Goal: Contribute content

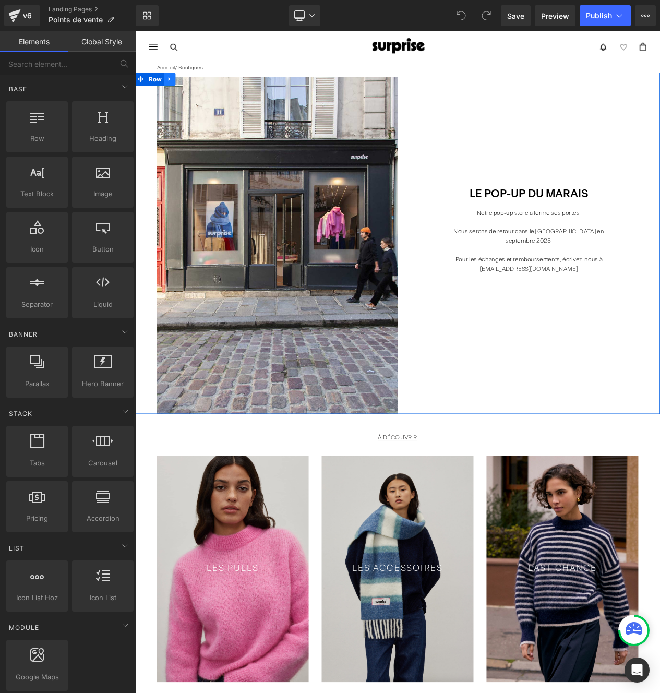
click at [173, 87] on icon at bounding box center [176, 89] width 7 height 8
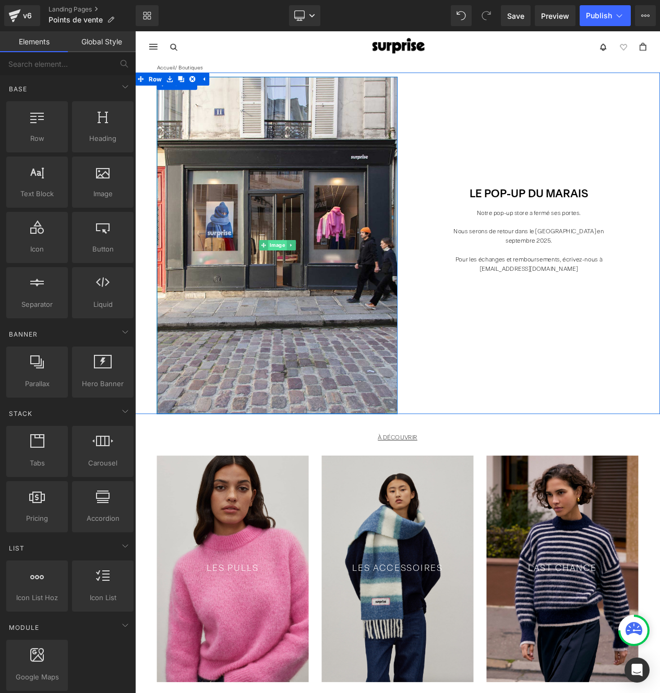
click at [307, 290] on span "Image" at bounding box center [306, 288] width 22 height 13
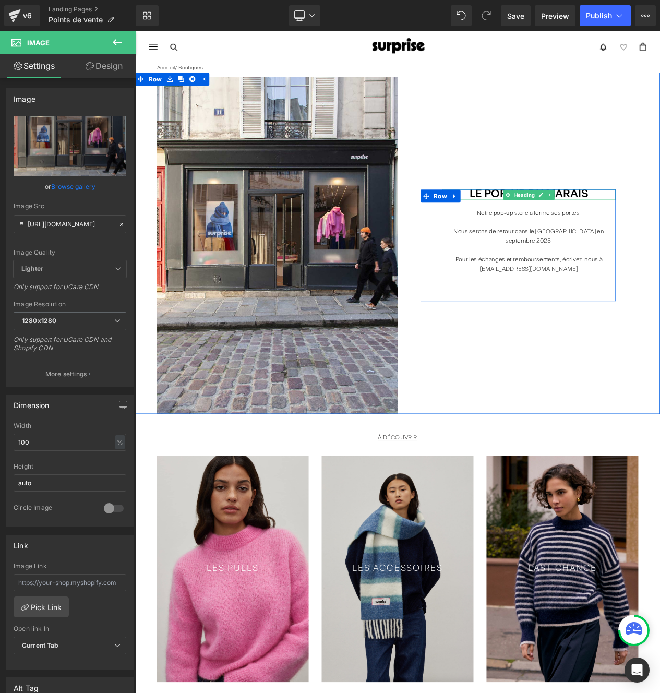
click at [660, 233] on h2 "Le Pop-up dU MARAIS" at bounding box center [609, 228] width 209 height 13
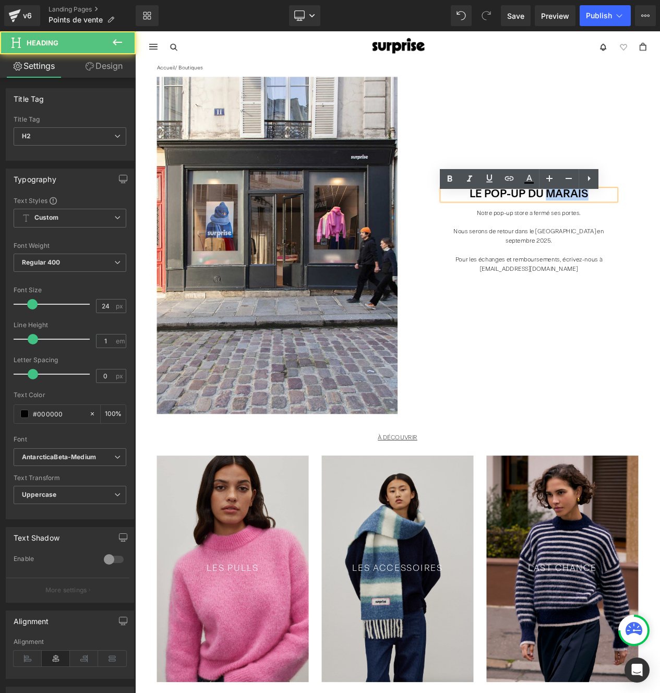
click at [660, 233] on h2 "Le Pop-up dU MARAIS" at bounding box center [609, 228] width 209 height 13
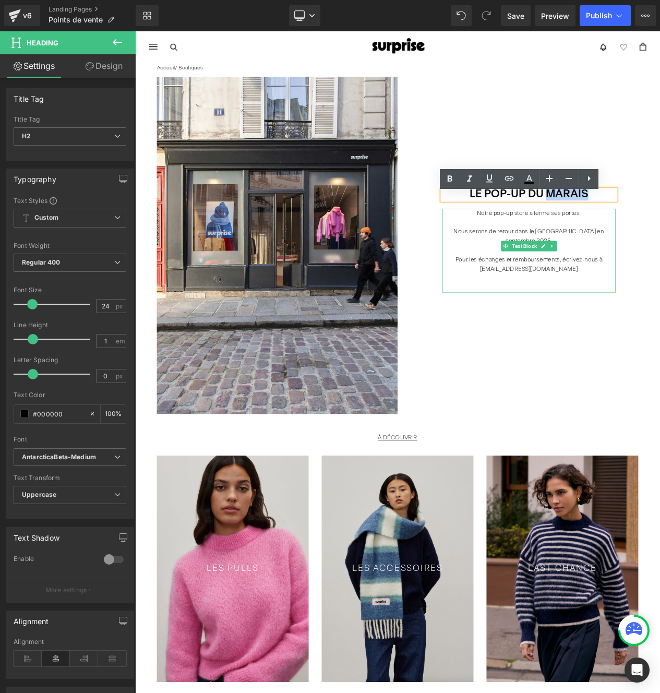
click at [573, 256] on p "Notre pop-up store a fermé ses portes." at bounding box center [609, 250] width 209 height 11
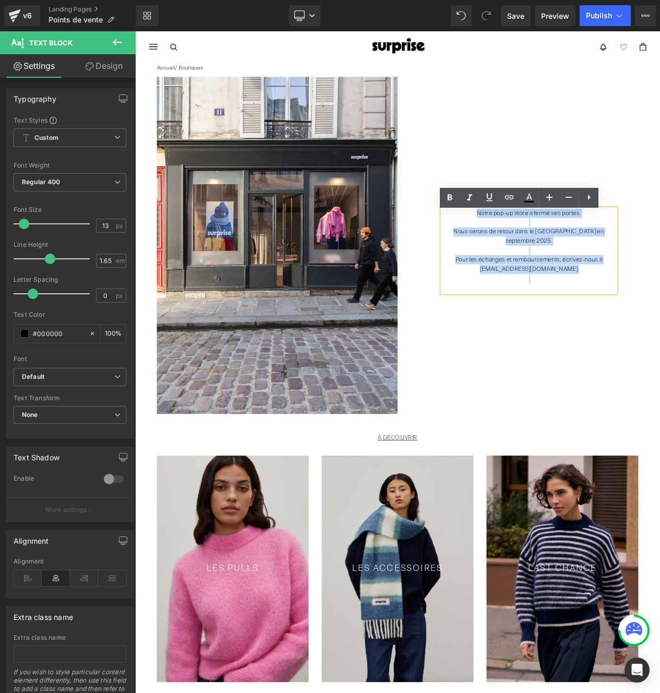
drag, startPoint x: 547, startPoint y: 255, endPoint x: 671, endPoint y: 321, distance: 140.3
click at [660, 321] on div "Notre pop-up store a fermé ses portes. Nous serons de retour dans le [GEOGRAPHI…" at bounding box center [609, 295] width 209 height 101
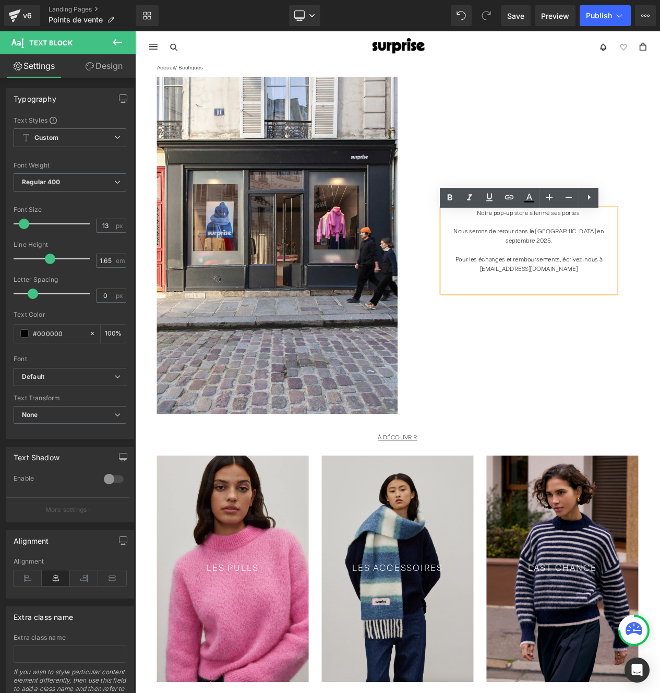
drag, startPoint x: 543, startPoint y: 257, endPoint x: 581, endPoint y: 254, distance: 37.7
click at [543, 256] on p "Notre pop-up store a fermé ses portes." at bounding box center [609, 250] width 209 height 11
click at [590, 256] on p "Notre pop-up store a fermé ses portes." at bounding box center [609, 250] width 209 height 11
drag, startPoint x: 548, startPoint y: 257, endPoint x: 670, endPoint y: 256, distance: 122.2
click at [660, 256] on p "Notre pop-up store a fermé ses portes." at bounding box center [609, 250] width 209 height 11
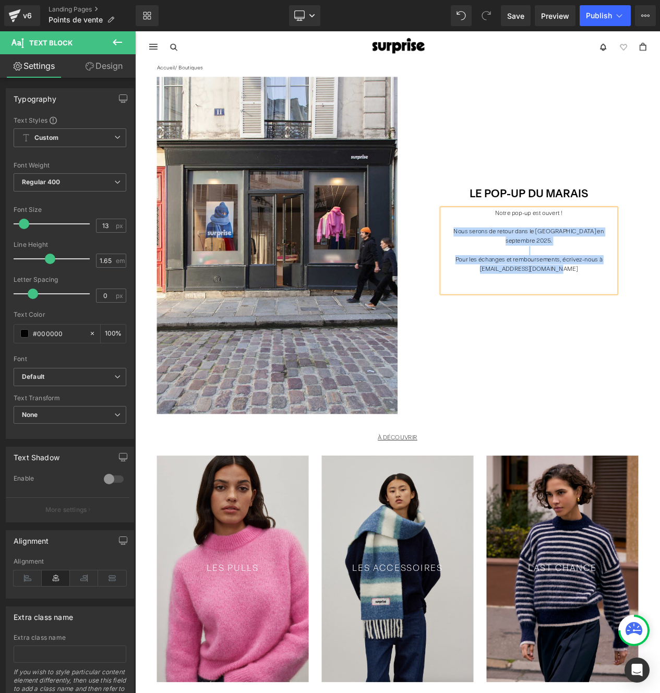
drag, startPoint x: 517, startPoint y: 279, endPoint x: 694, endPoint y: 312, distance: 180.4
click at [660, 312] on div "Notre pop-up est ouvert ! Nous serons de retour dans le [GEOGRAPHIC_DATA] en se…" at bounding box center [609, 295] width 209 height 101
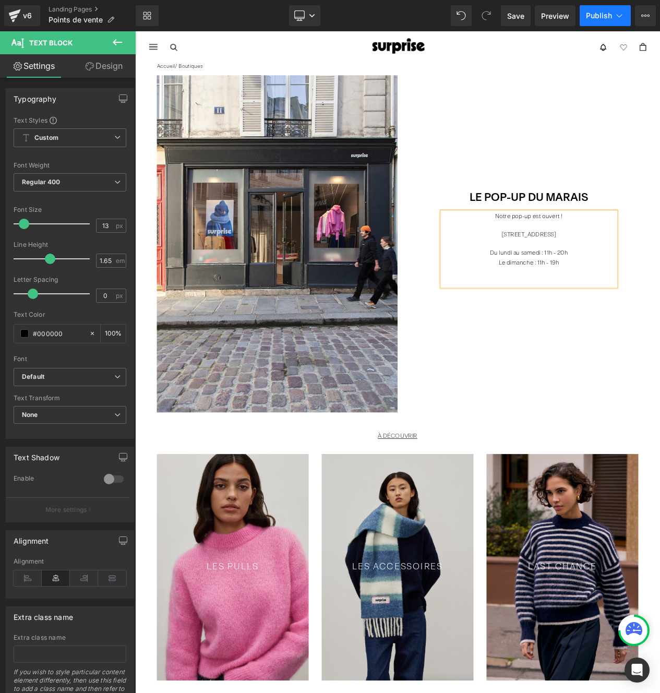
scroll to position [1, 0]
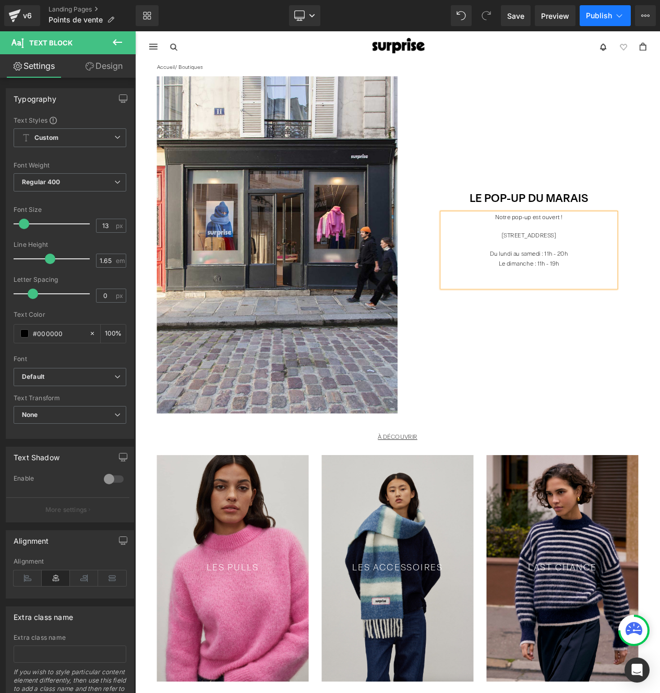
click at [604, 15] on span "Publish" at bounding box center [599, 15] width 26 height 8
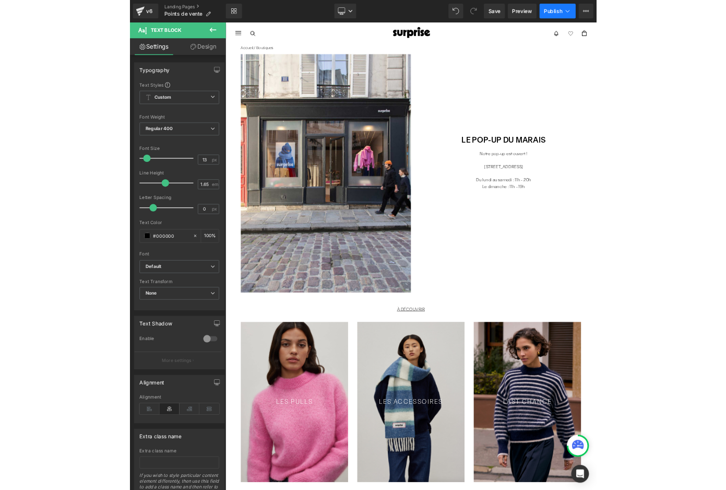
scroll to position [0, 0]
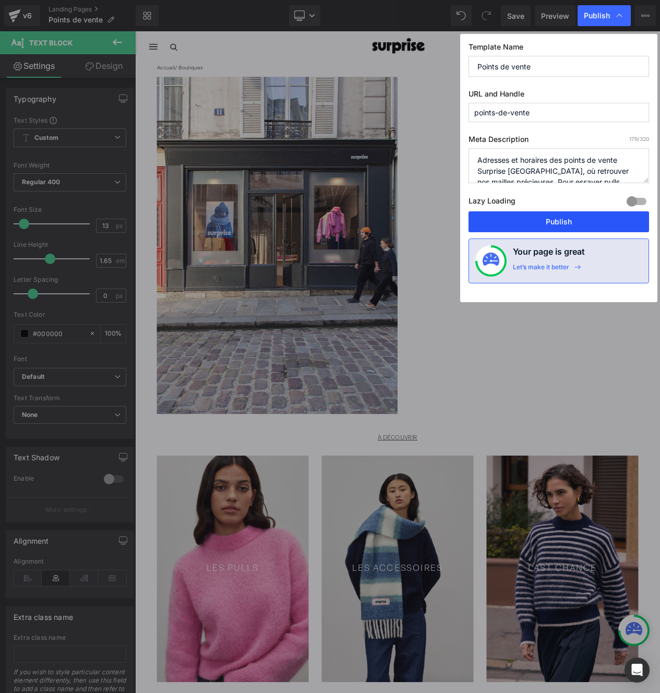
click at [570, 223] on button "Publish" at bounding box center [559, 221] width 181 height 21
